Goal: Information Seeking & Learning: Learn about a topic

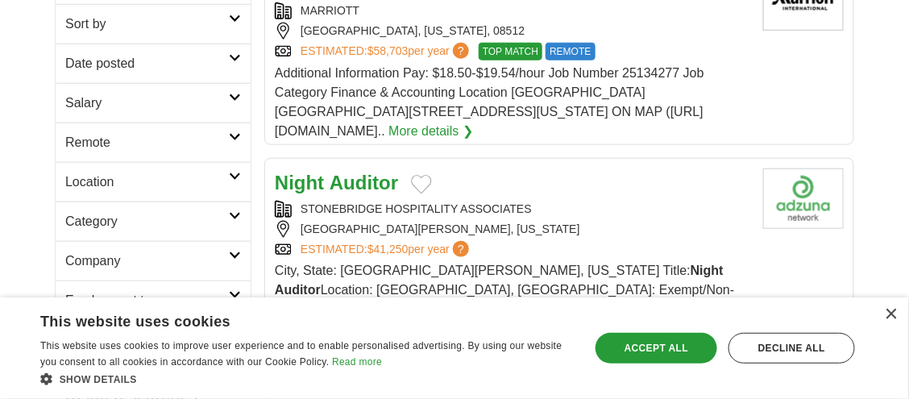
scroll to position [242, 0]
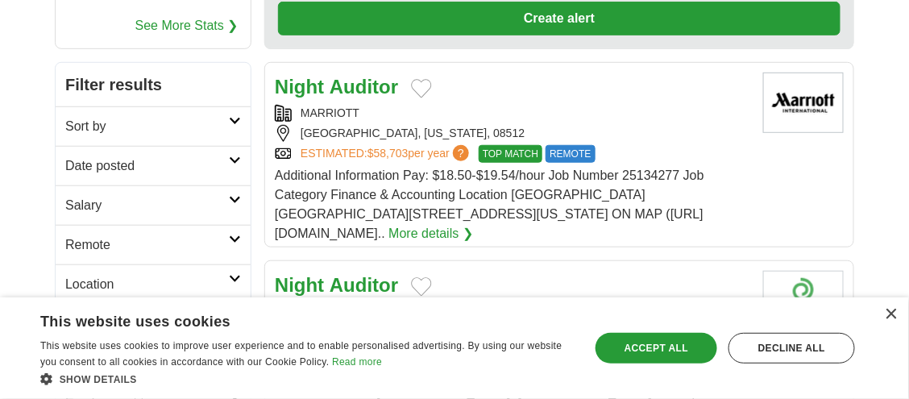
click at [583, 82] on div "Night Auditor" at bounding box center [512, 86] width 475 height 29
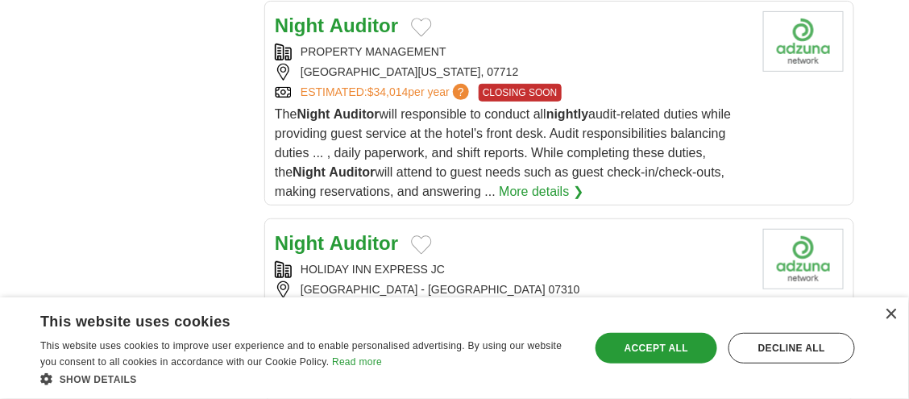
scroll to position [1853, 0]
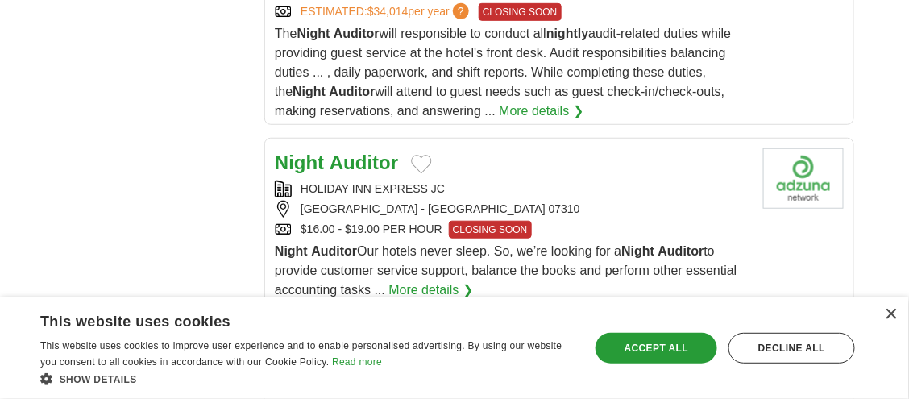
click at [343, 151] on strong "Auditor" at bounding box center [363, 162] width 68 height 22
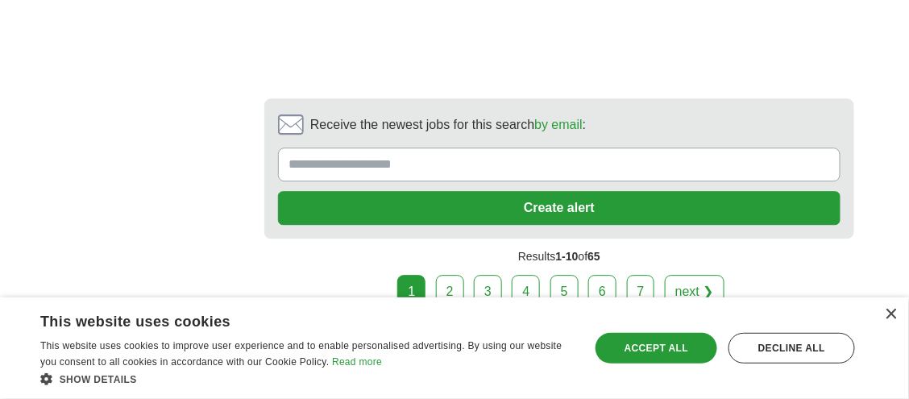
scroll to position [2657, 0]
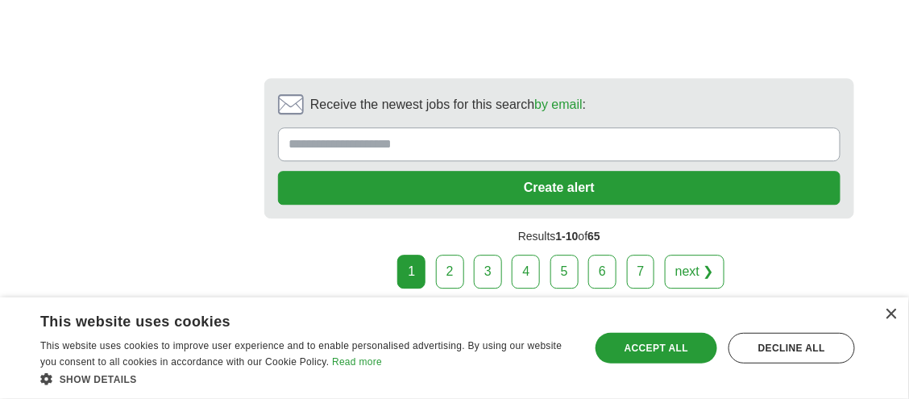
click at [454, 255] on link "2" at bounding box center [450, 272] width 28 height 34
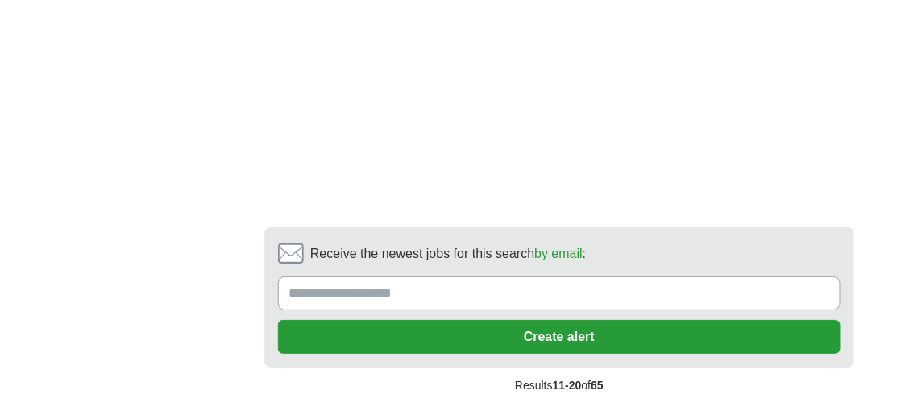
scroll to position [3140, 0]
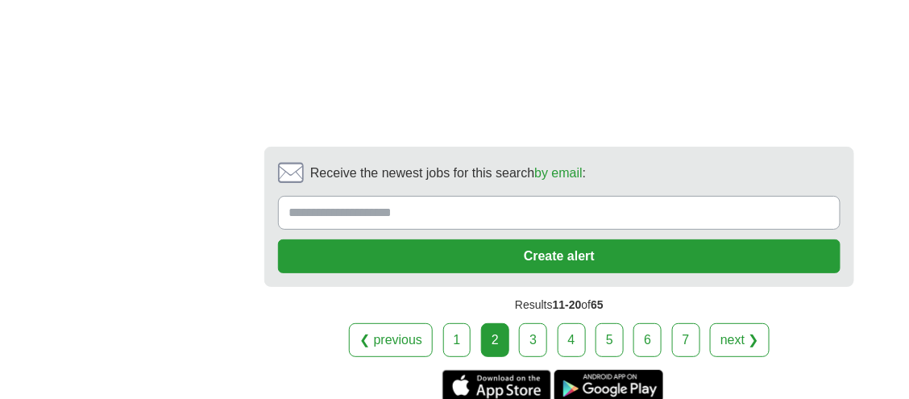
click at [531, 323] on link "3" at bounding box center [533, 340] width 28 height 34
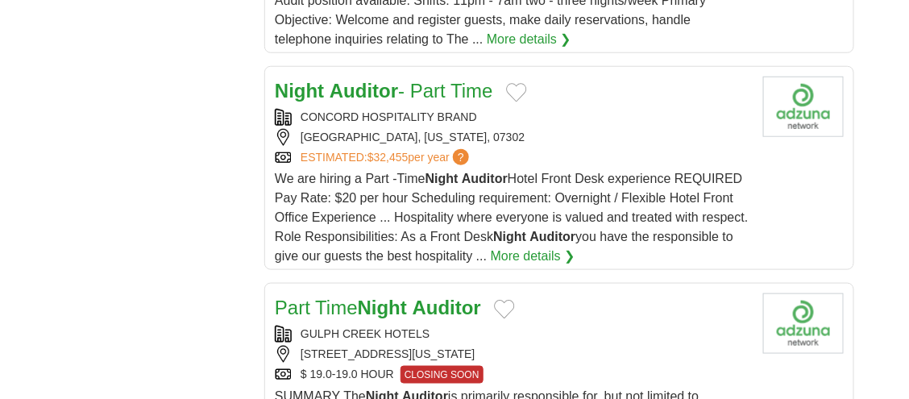
scroll to position [1933, 0]
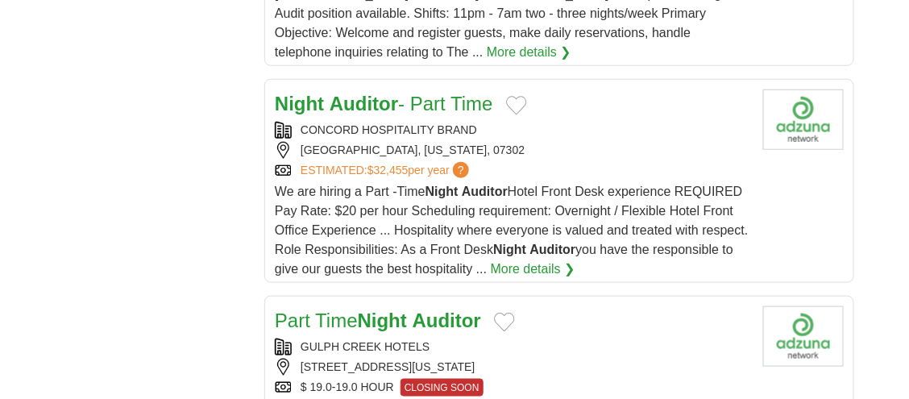
click at [371, 93] on strong "Auditor" at bounding box center [363, 104] width 68 height 22
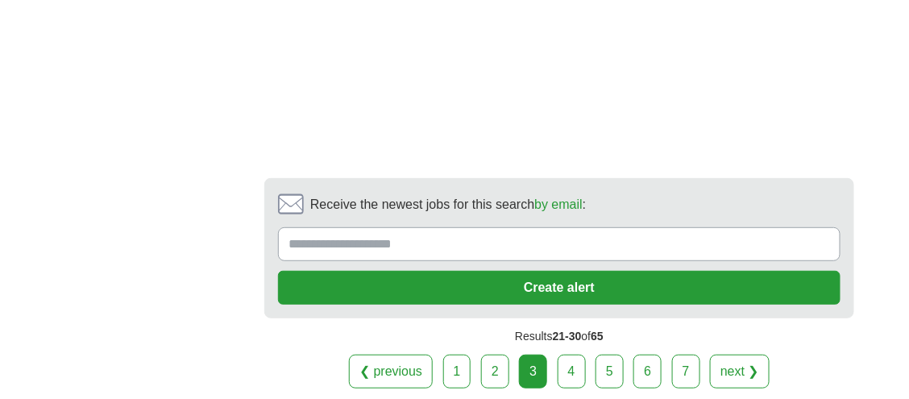
scroll to position [3302, 0]
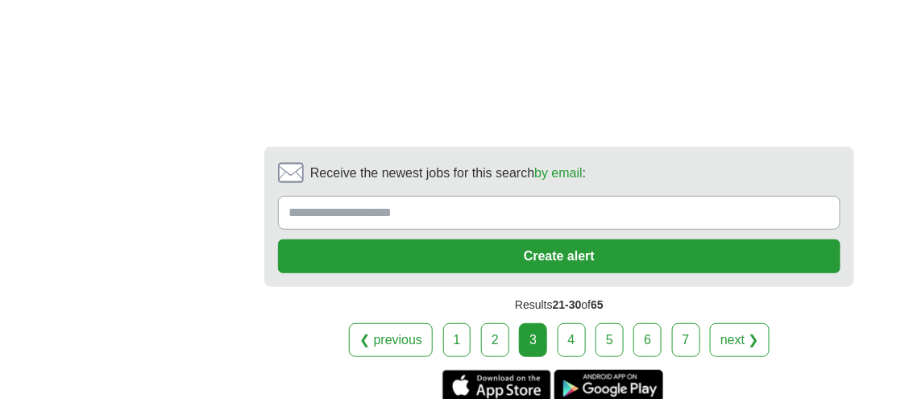
click at [567, 323] on link "4" at bounding box center [571, 340] width 28 height 34
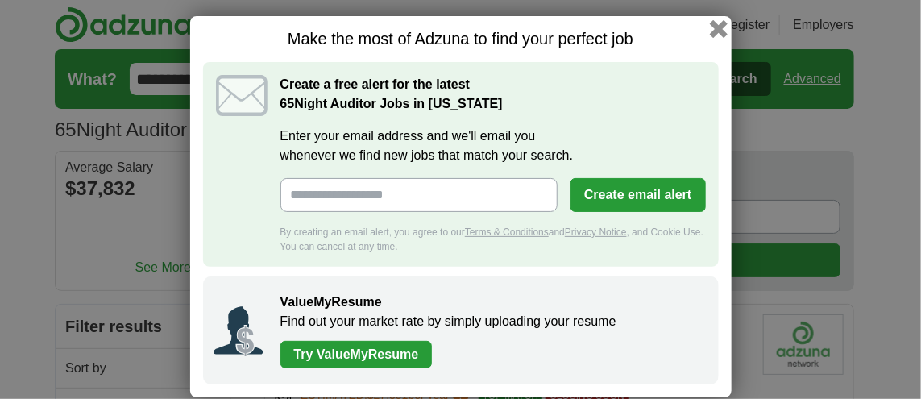
click at [714, 24] on button "button" at bounding box center [718, 29] width 18 height 18
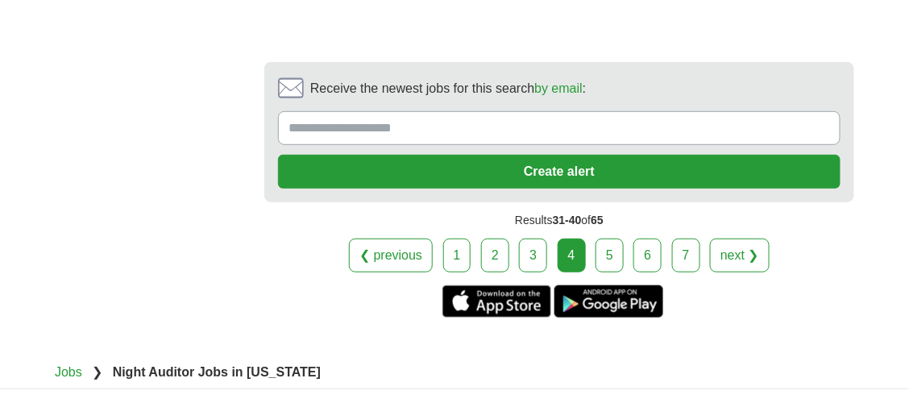
scroll to position [3383, 0]
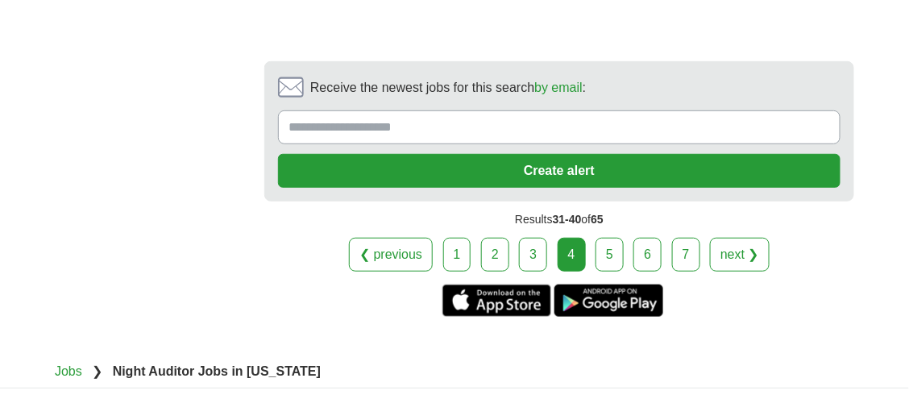
click at [458, 238] on link "1" at bounding box center [457, 255] width 28 height 34
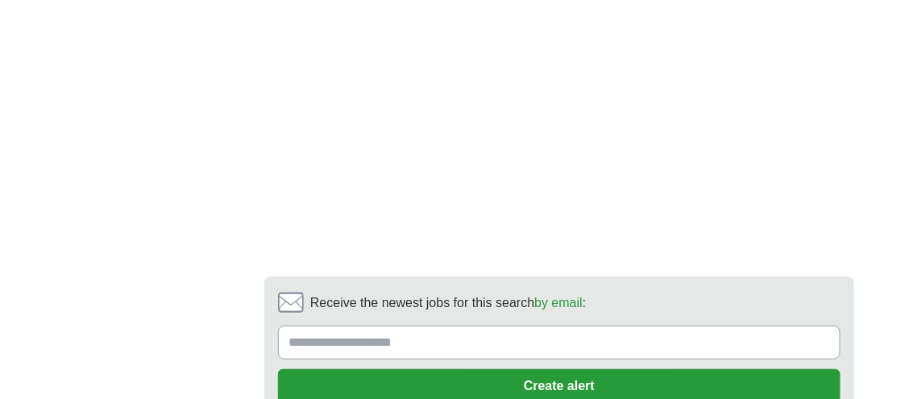
scroll to position [3383, 0]
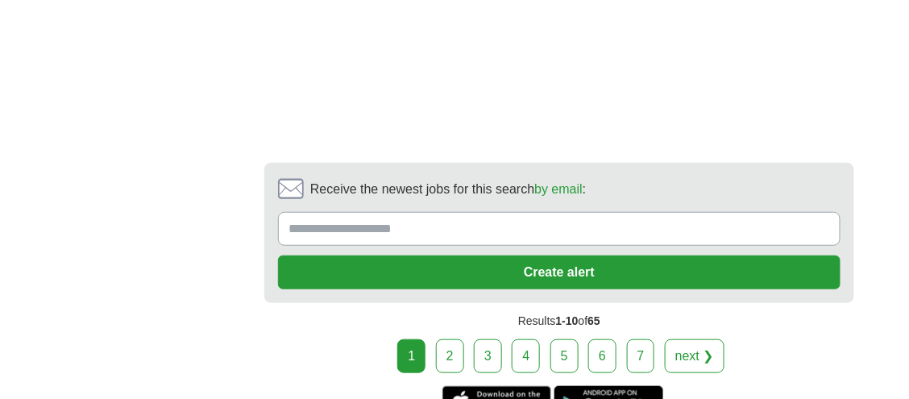
click at [567, 339] on link "5" at bounding box center [564, 356] width 28 height 34
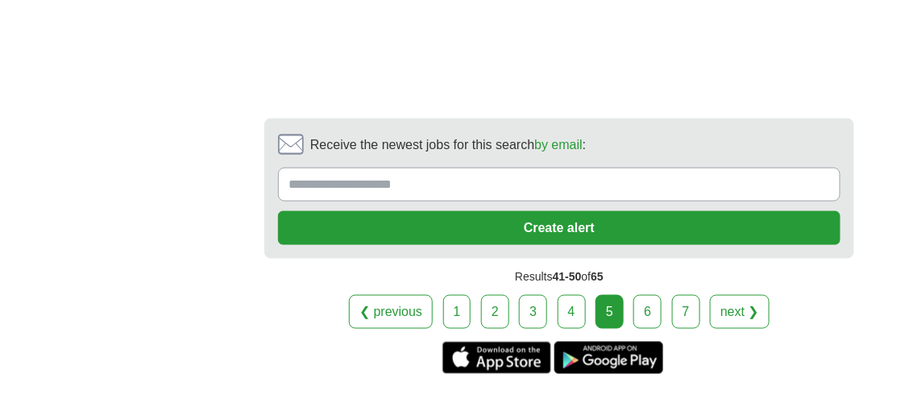
scroll to position [3624, 0]
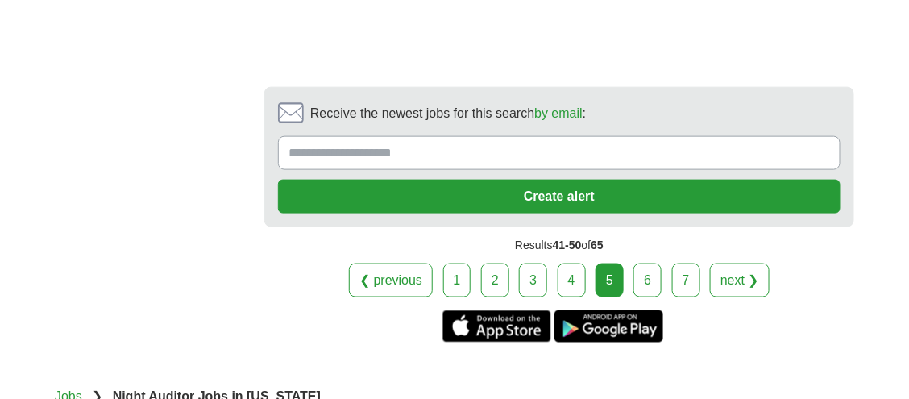
click at [648, 263] on link "6" at bounding box center [647, 280] width 28 height 34
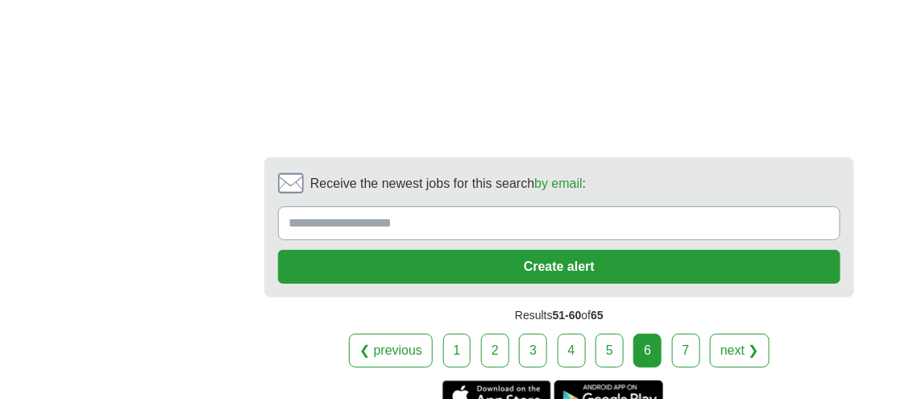
scroll to position [3140, 0]
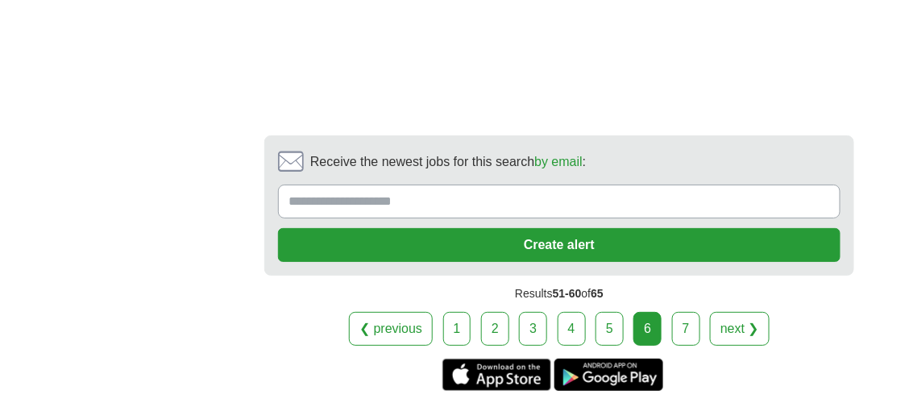
click at [683, 312] on link "7" at bounding box center [686, 329] width 28 height 34
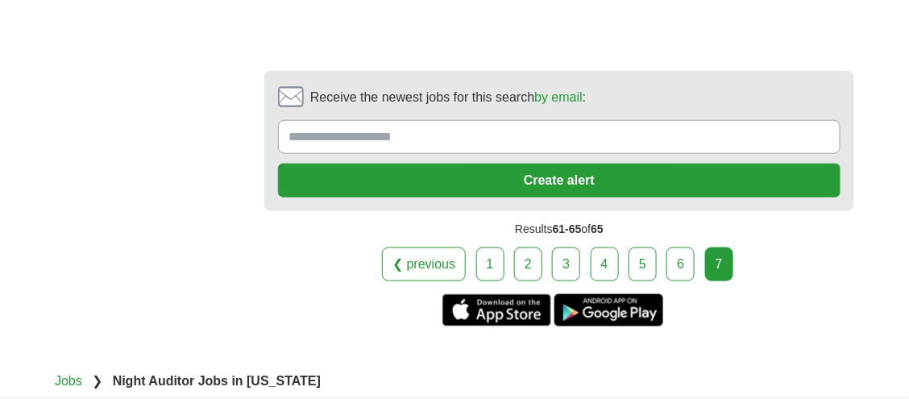
scroll to position [2014, 0]
